Goal: Task Accomplishment & Management: Manage account settings

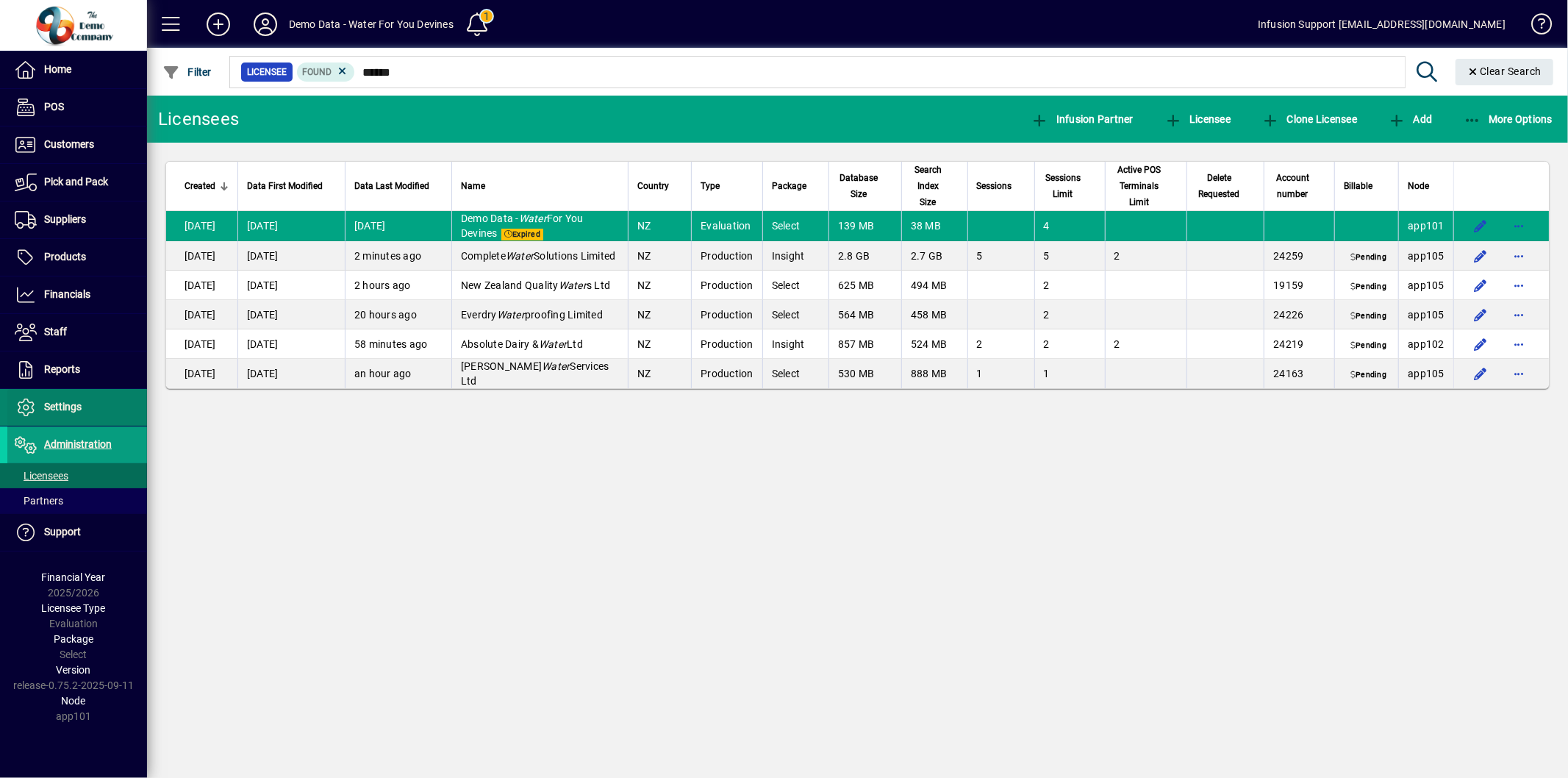
click at [64, 410] on span "Settings" at bounding box center [62, 407] width 37 height 12
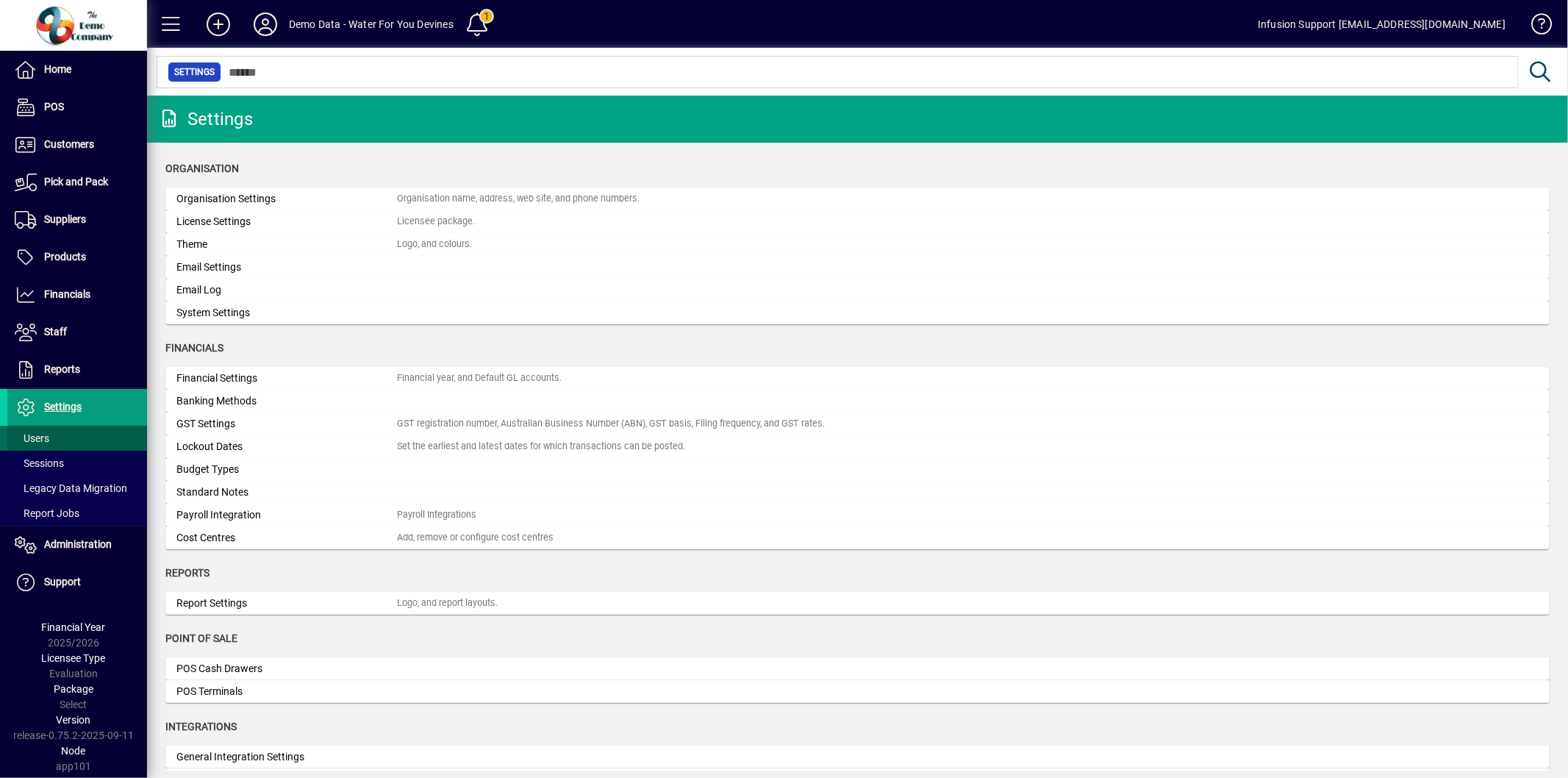
click at [43, 434] on span "Users" at bounding box center [31, 438] width 34 height 12
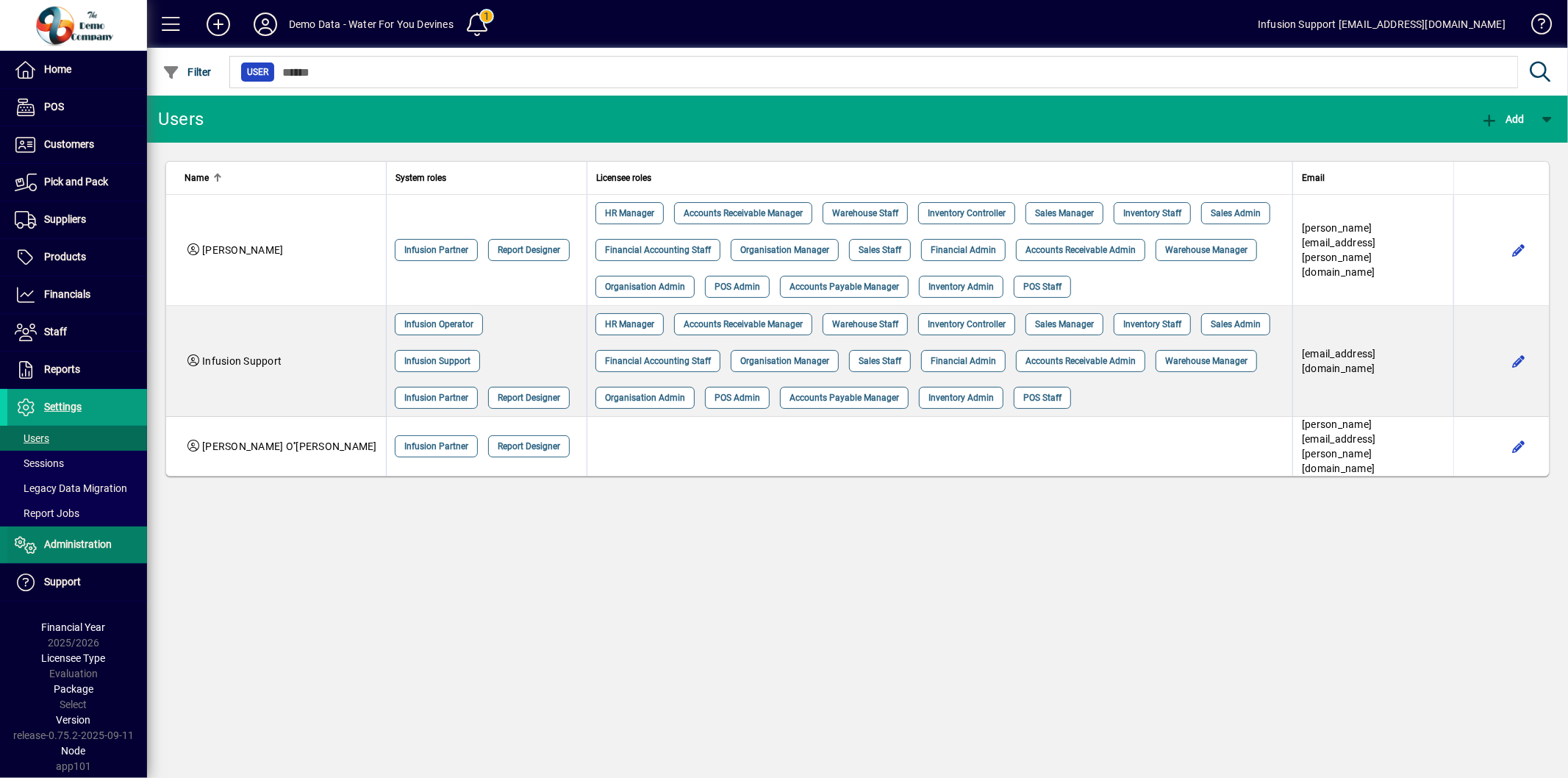
click at [72, 544] on span "Administration" at bounding box center [77, 544] width 68 height 12
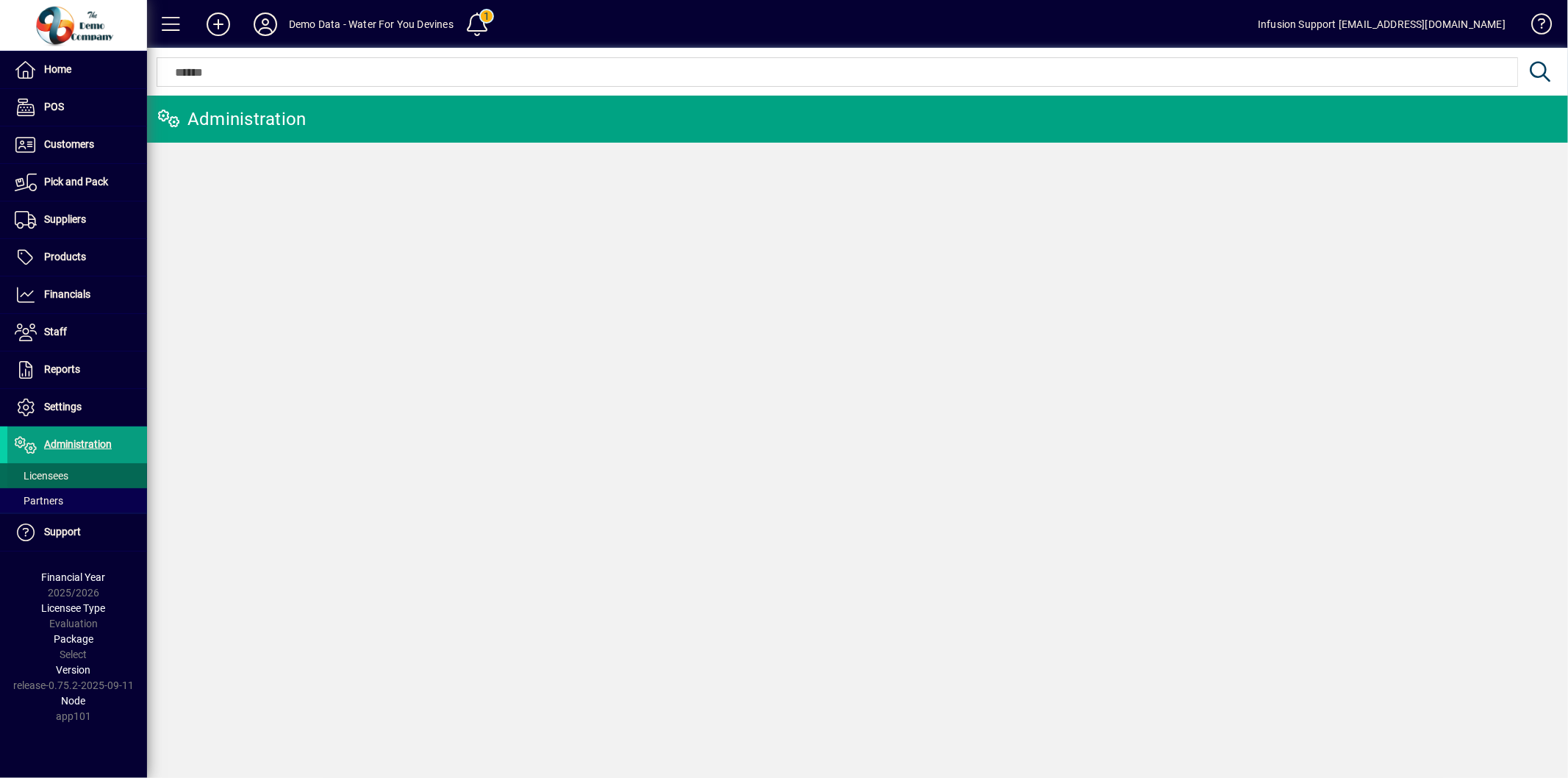
click at [55, 473] on span "Licensees" at bounding box center [41, 476] width 53 height 12
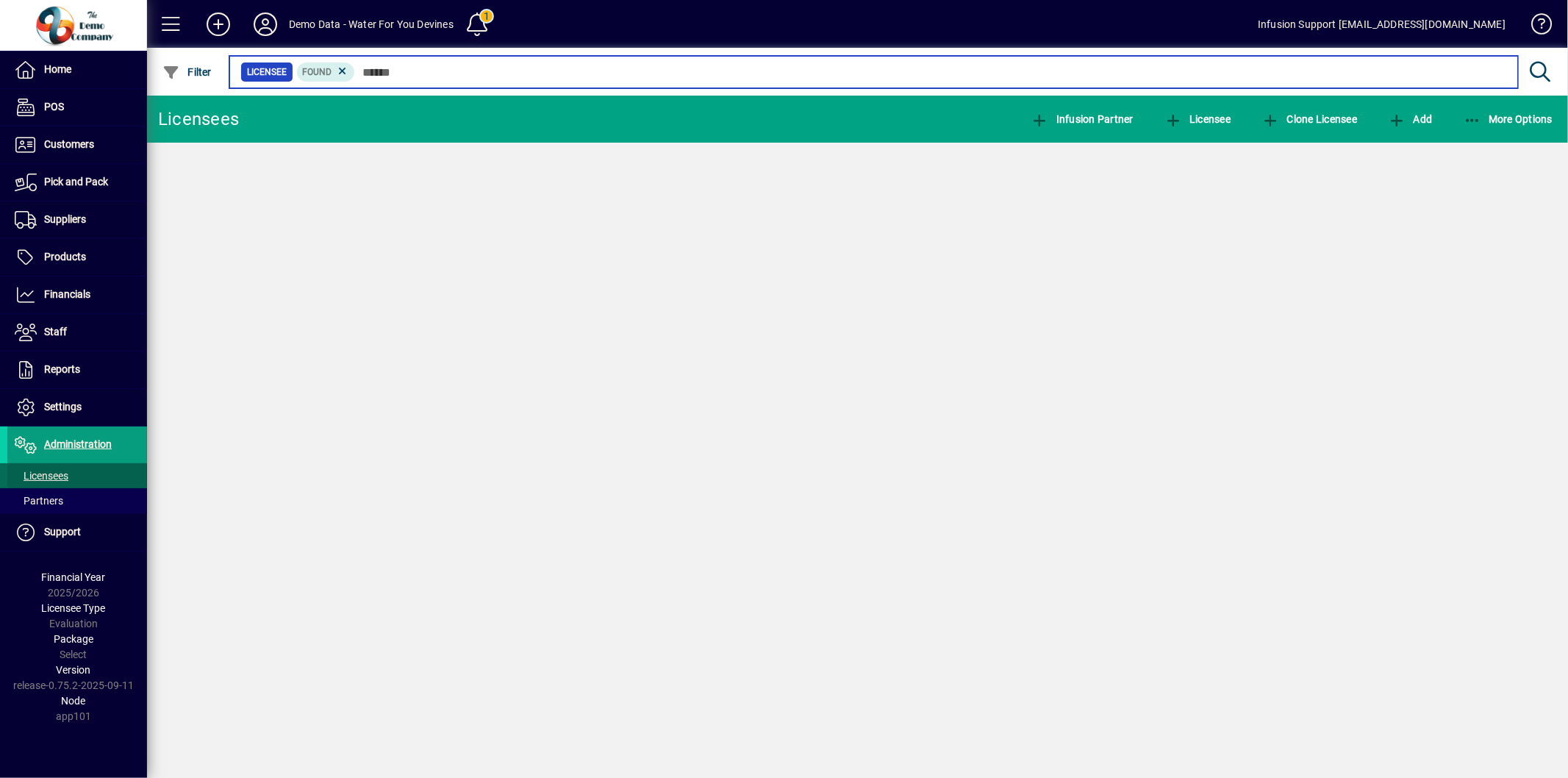
click at [390, 64] on input "text" at bounding box center [930, 72] width 1151 height 21
click at [388, 73] on input "text" at bounding box center [930, 72] width 1151 height 21
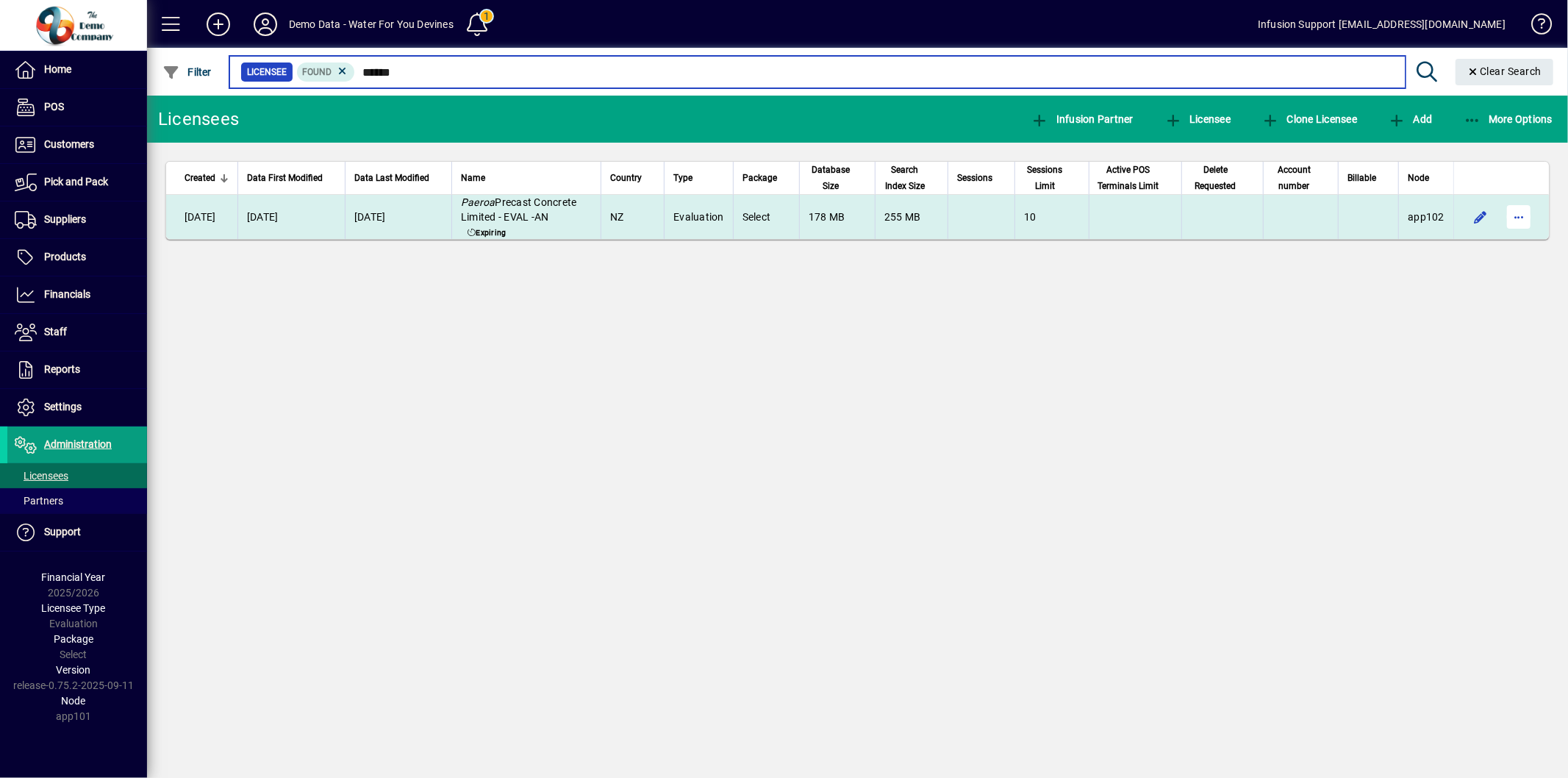
type input "******"
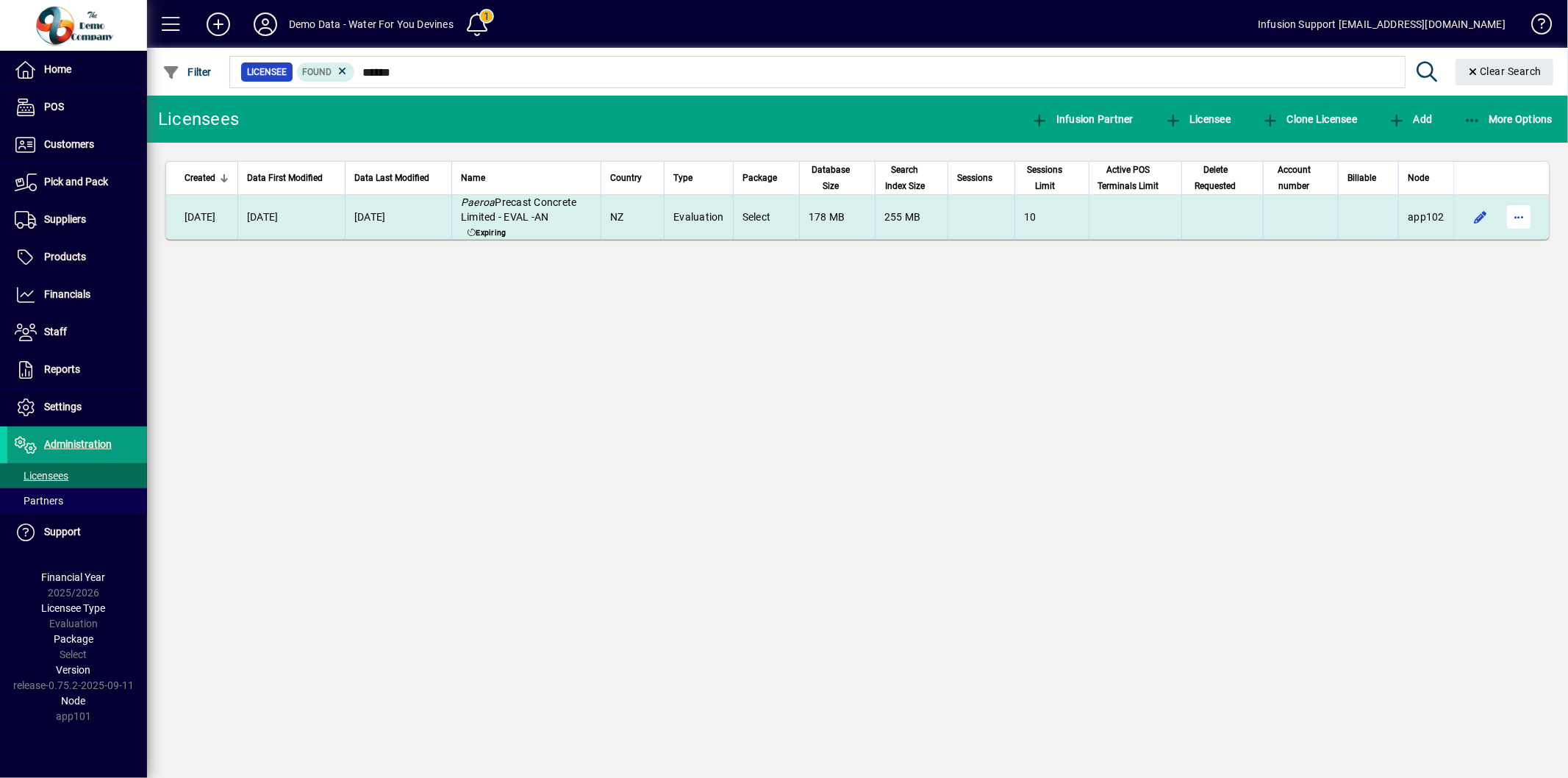
click at [1522, 217] on span "button" at bounding box center [1519, 216] width 35 height 35
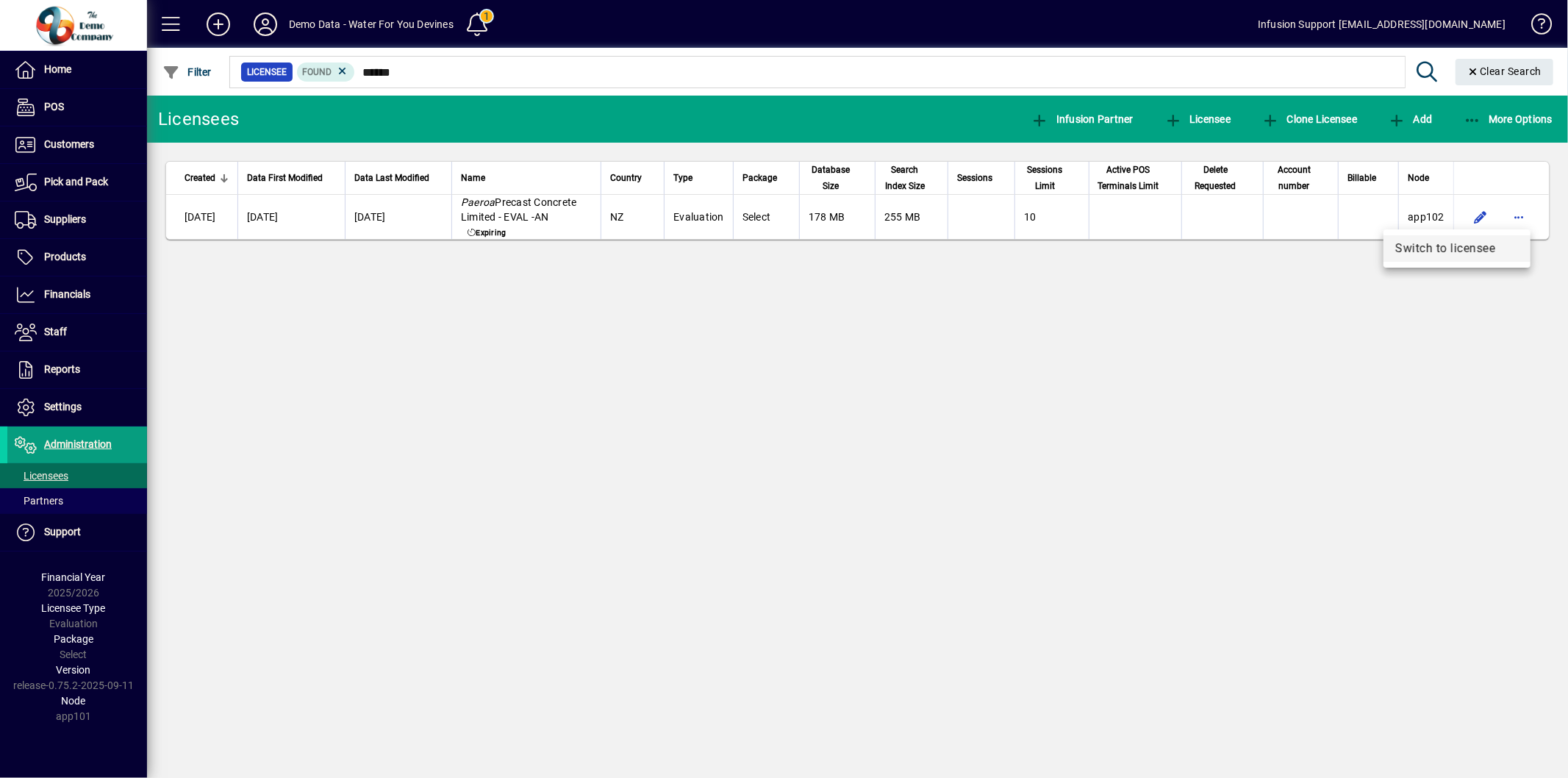
click at [1450, 258] on button "Switch to licensee" at bounding box center [1457, 248] width 147 height 26
